Goal: Transaction & Acquisition: Purchase product/service

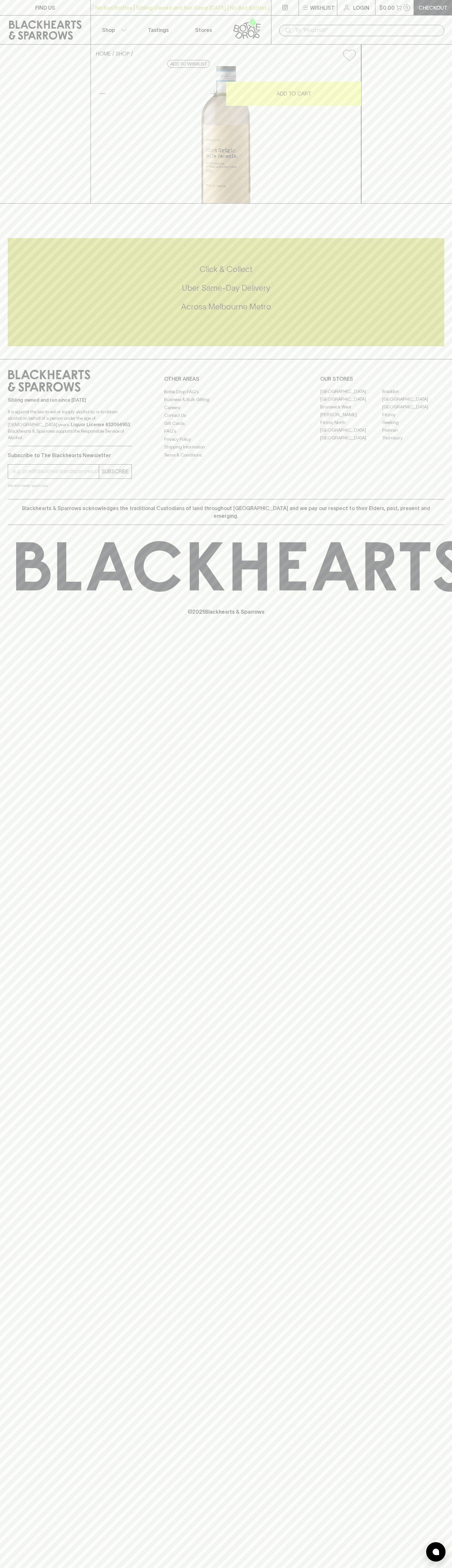
click at [61, 30] on icon at bounding box center [45, 30] width 81 height 19
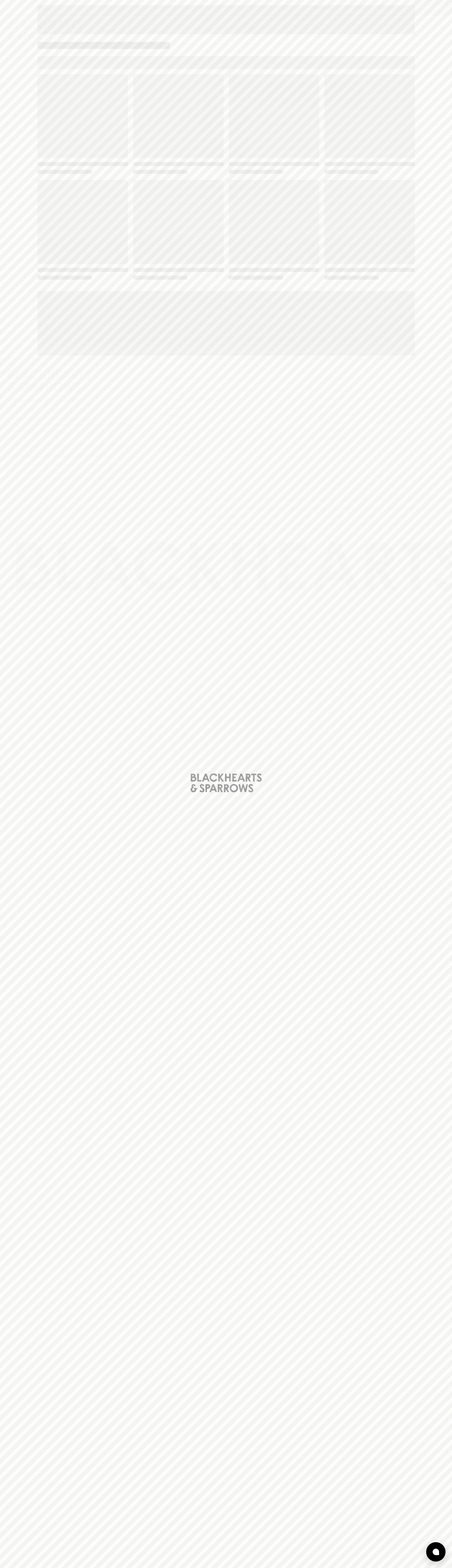
click at [434, 1228] on div "Loading" at bounding box center [226, 784] width 452 height 1568
click at [434, 1567] on html "FIND US | No Bad Bottles | Sibling Owned and Run Since [DATE] | No Bad Bottles …" at bounding box center [226, 784] width 452 height 1568
click at [8, 626] on div "Loading" at bounding box center [226, 784] width 452 height 1568
